Goal: Use online tool/utility: Utilize a website feature to perform a specific function

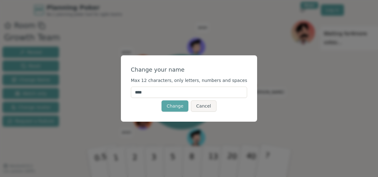
click at [157, 91] on input "****" at bounding box center [189, 92] width 117 height 11
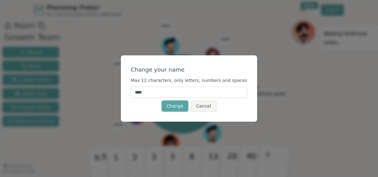
type input "*****"
click at [178, 108] on button "Change" at bounding box center [175, 105] width 27 height 11
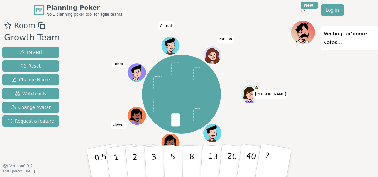
scroll to position [15, 0]
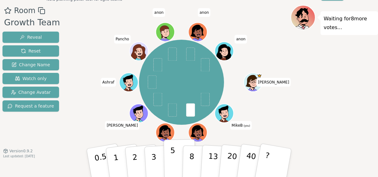
click at [177, 157] on button "5" at bounding box center [180, 163] width 32 height 48
click at [228, 114] on icon at bounding box center [225, 113] width 18 height 2
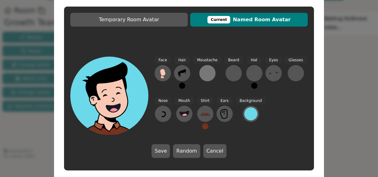
click at [204, 76] on div at bounding box center [208, 73] width 10 height 10
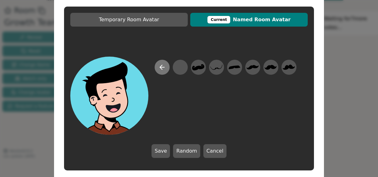
click at [162, 65] on icon at bounding box center [161, 67] width 2 height 4
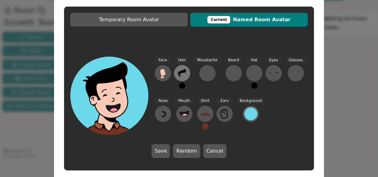
click at [181, 72] on icon at bounding box center [182, 73] width 8 height 8
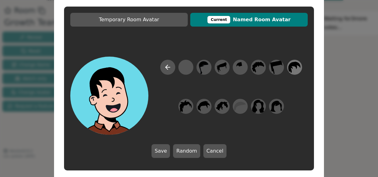
click at [294, 66] on icon at bounding box center [295, 67] width 12 height 14
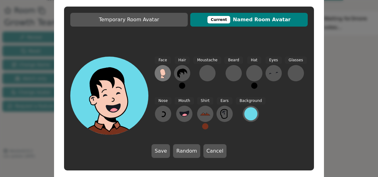
click at [162, 73] on icon at bounding box center [162, 72] width 5 height 7
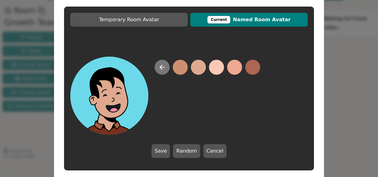
click at [166, 68] on icon at bounding box center [163, 67] width 8 height 8
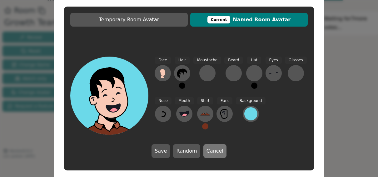
click at [211, 152] on button "Cancel" at bounding box center [215, 151] width 23 height 14
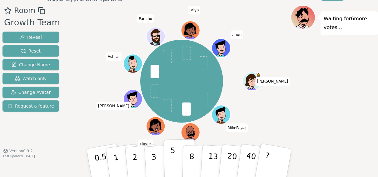
click at [173, 159] on p "5" at bounding box center [172, 163] width 5 height 34
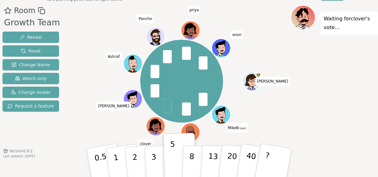
click at [322, 110] on div "Waiting for [PERSON_NAME] 's vote..." at bounding box center [335, 91] width 88 height 172
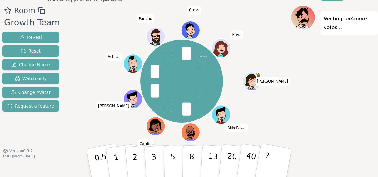
click at [224, 111] on icon at bounding box center [220, 112] width 17 height 10
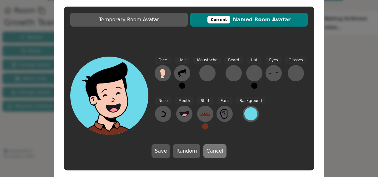
click at [214, 150] on button "Cancel" at bounding box center [215, 151] width 23 height 14
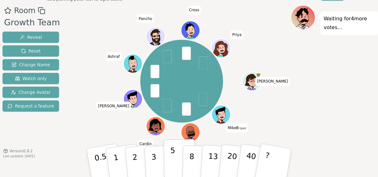
click at [171, 159] on p "5" at bounding box center [172, 163] width 5 height 34
